Goal: Navigation & Orientation: Find specific page/section

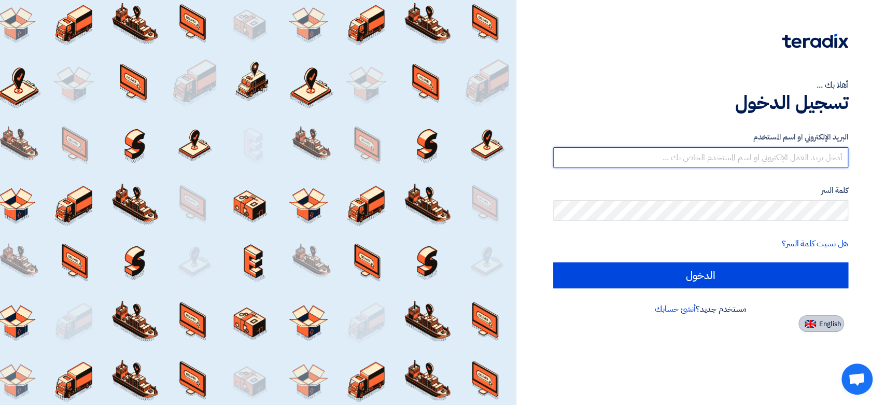
type input "[EMAIL_ADDRESS][DOMAIN_NAME]"
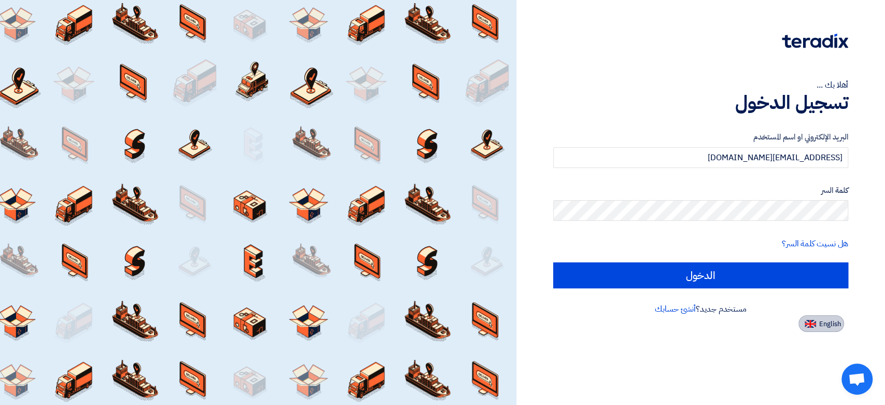
click at [832, 325] on span "English" at bounding box center [830, 323] width 22 height 7
type input "Sign in"
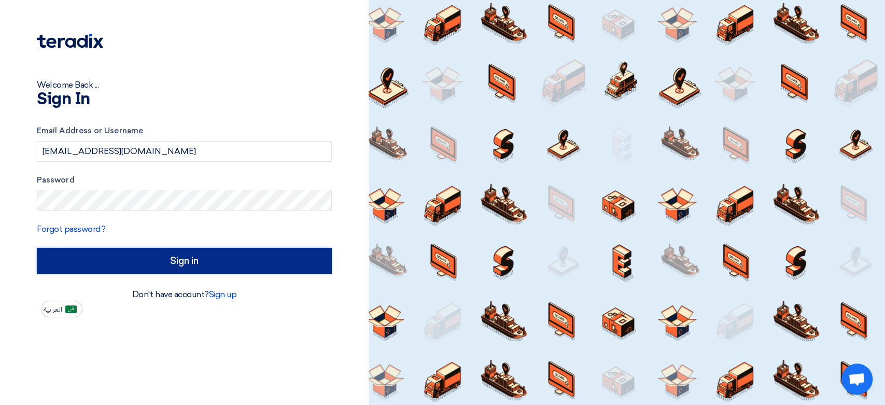
click at [145, 264] on input "Sign in" at bounding box center [184, 261] width 295 height 26
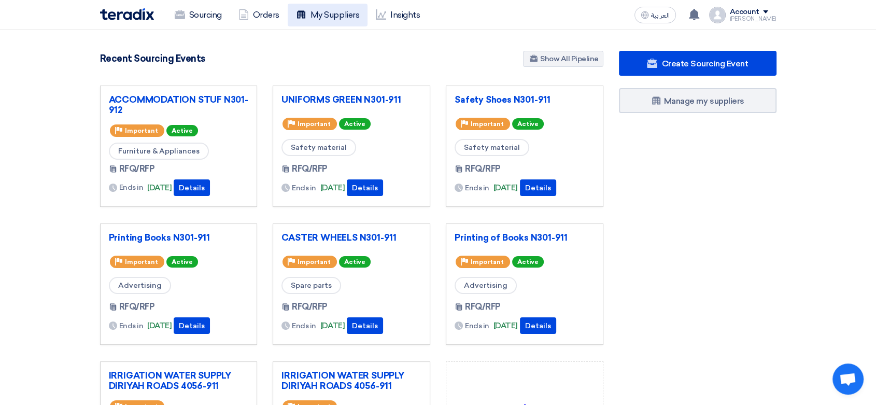
click at [343, 13] on link "My Suppliers" at bounding box center [328, 15] width 80 height 23
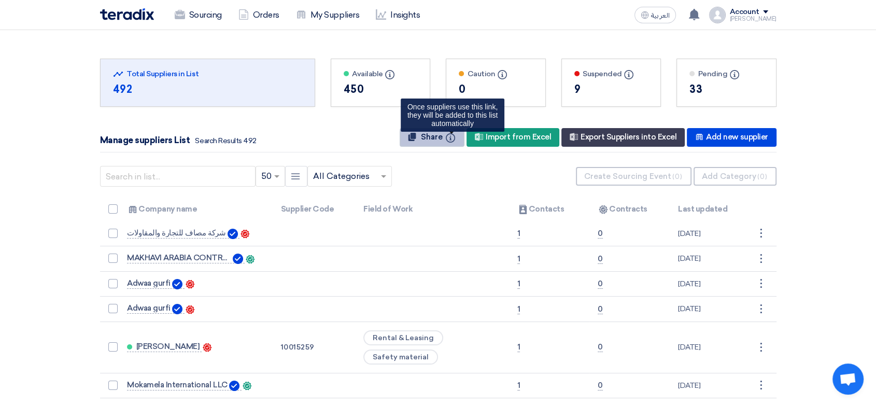
click at [452, 136] on icon "Info" at bounding box center [450, 137] width 9 height 9
